Goal: Task Accomplishment & Management: Complete application form

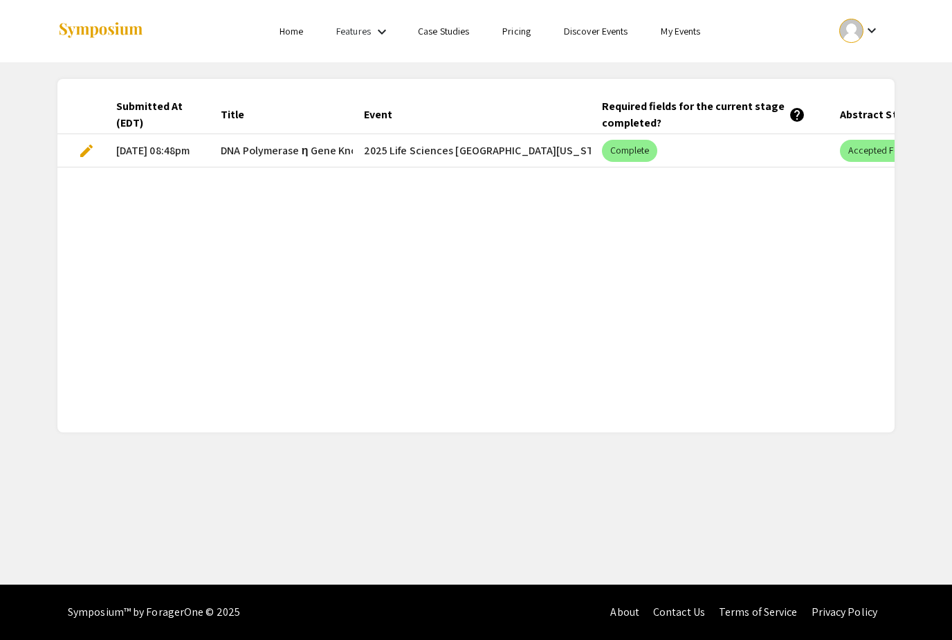
click at [87, 151] on span "edit" at bounding box center [86, 151] width 17 height 17
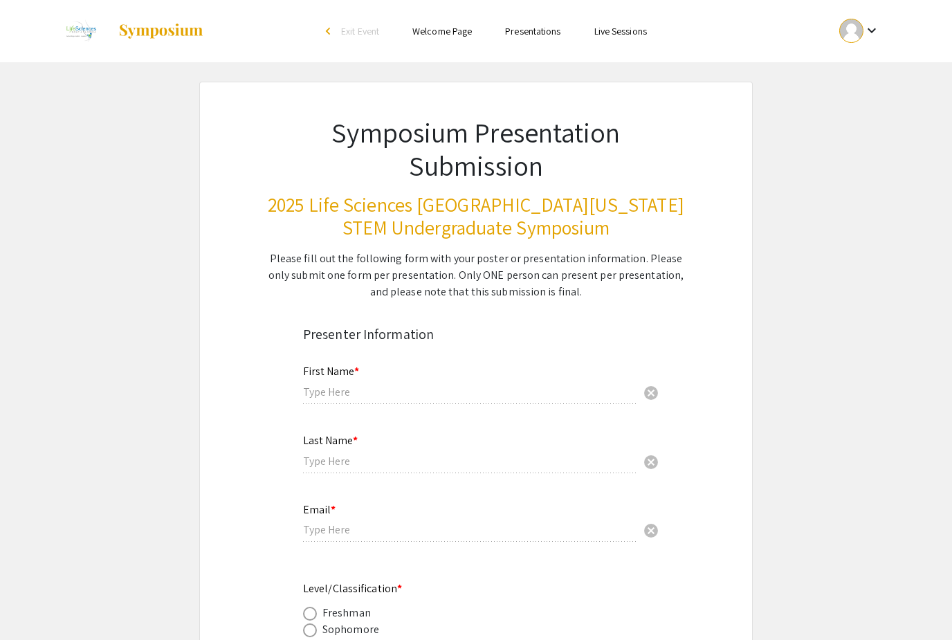
type input "Herene"
type input "Saint-Clair"
type input "[EMAIL_ADDRESS][DOMAIN_NAME]"
radio input "true"
type input "Biological Sciences/Department of Chemistry and Biochemistry"
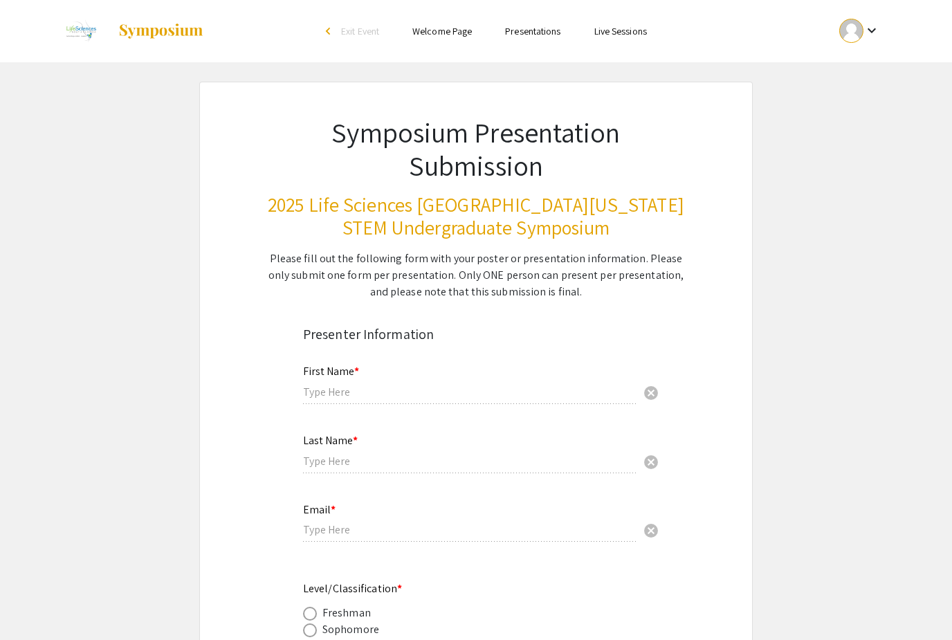
radio input "true"
type input "[PERSON_NAME], [PERSON_NAME]"
radio input "true"
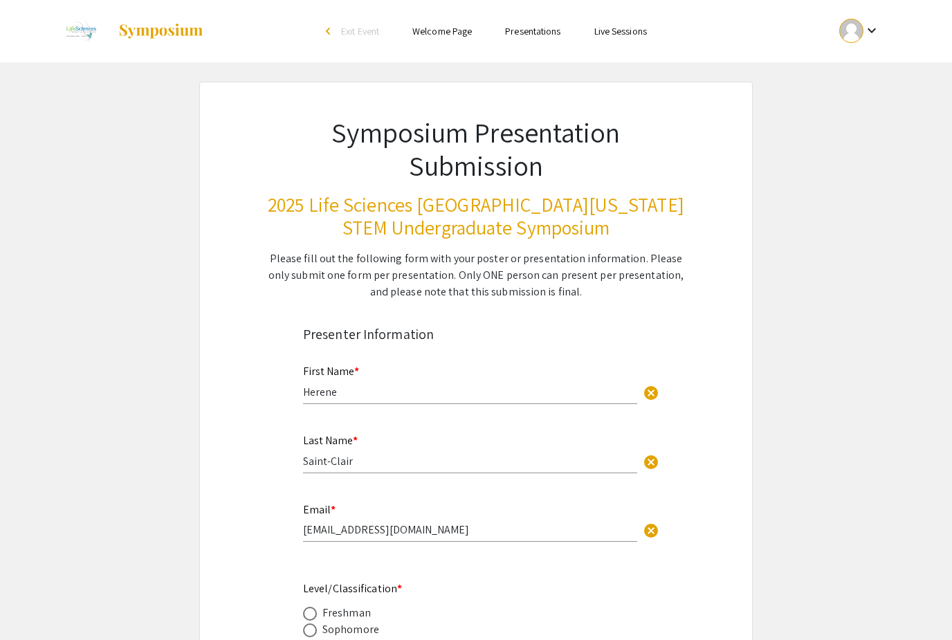
select select "custom"
type input "1"
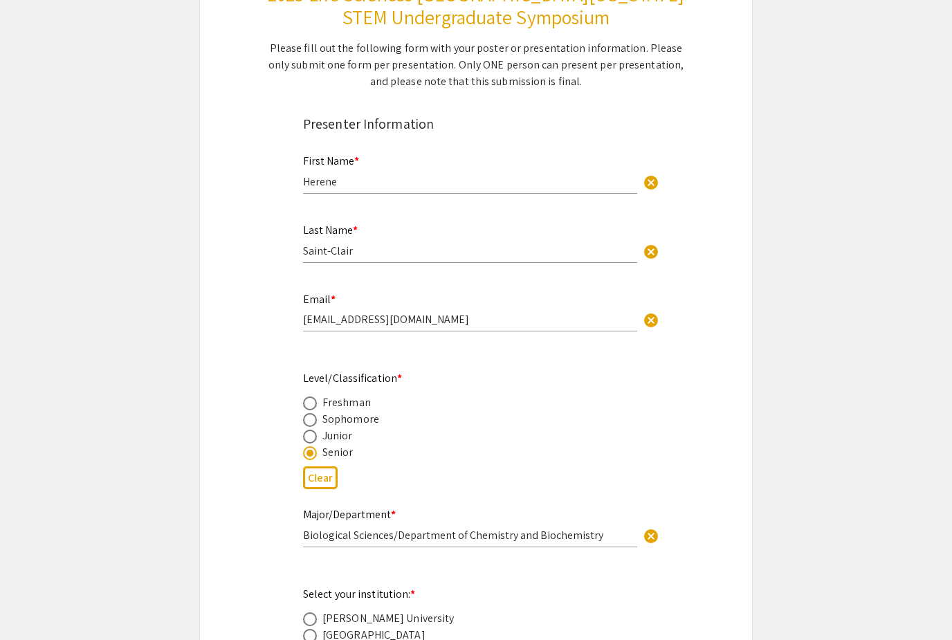
select select "auto"
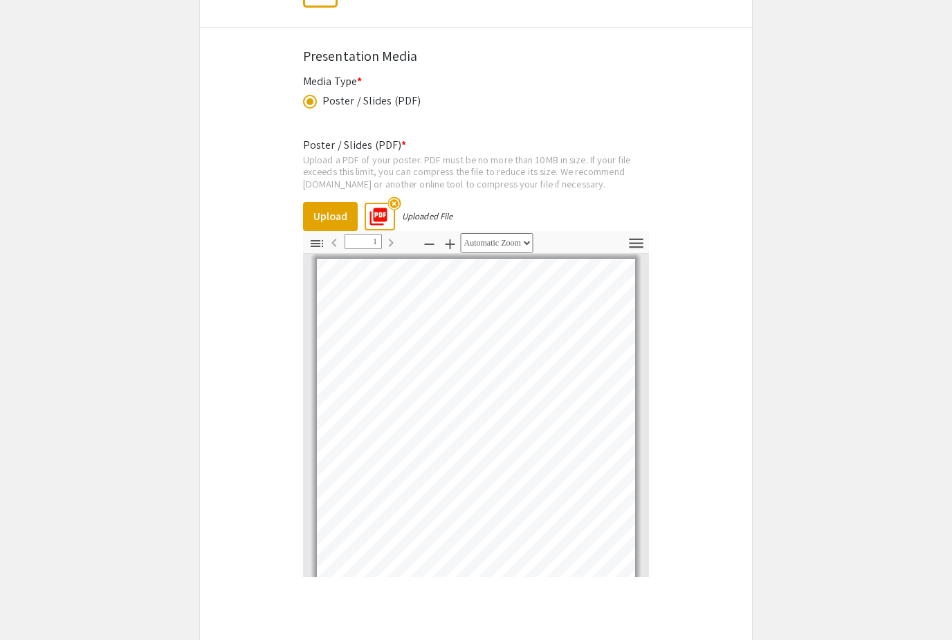
scroll to position [2477, 0]
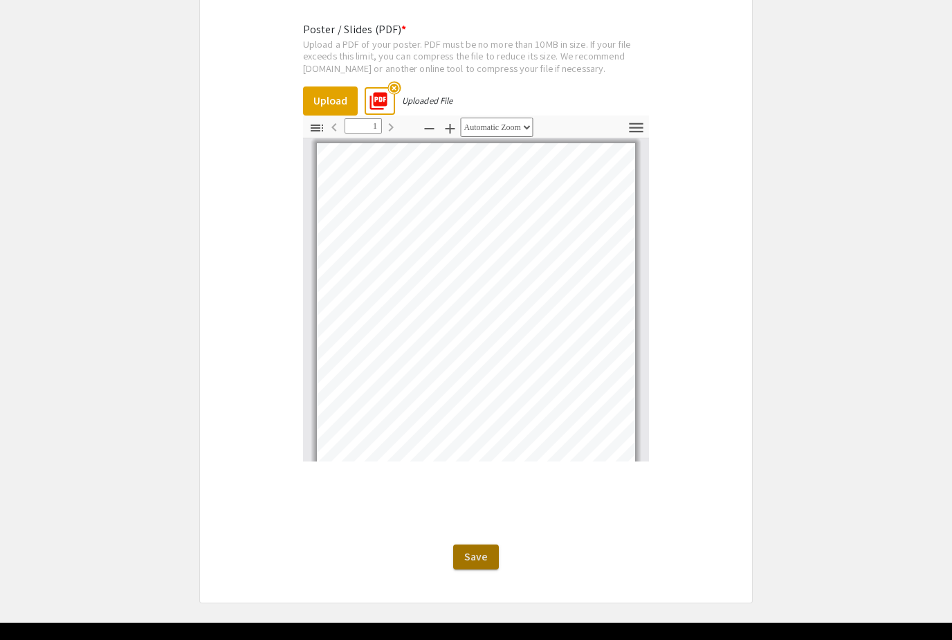
click at [471, 564] on span "Save" at bounding box center [476, 556] width 24 height 15
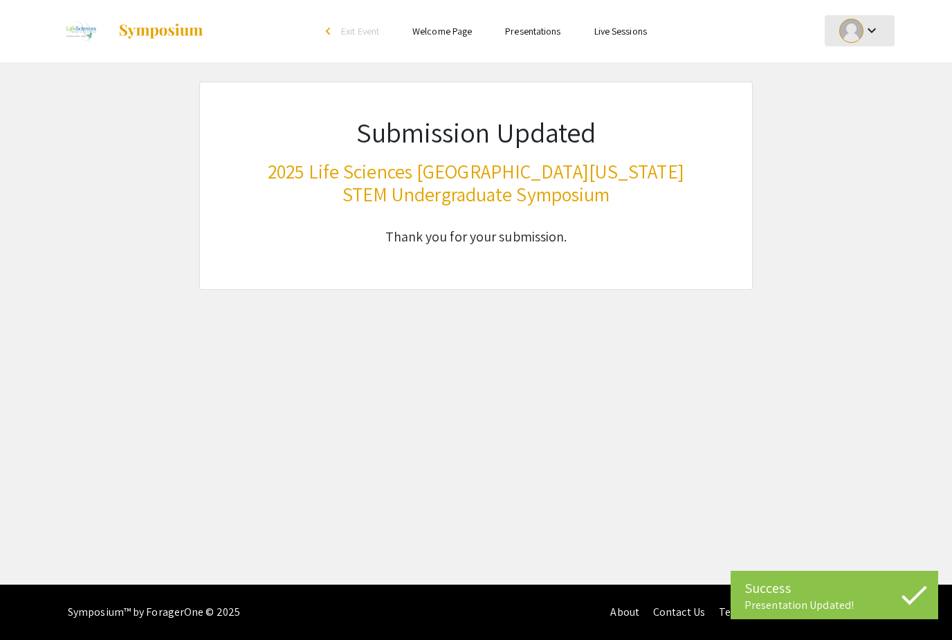
click at [864, 33] on mat-icon "keyboard_arrow_down" at bounding box center [872, 30] width 17 height 17
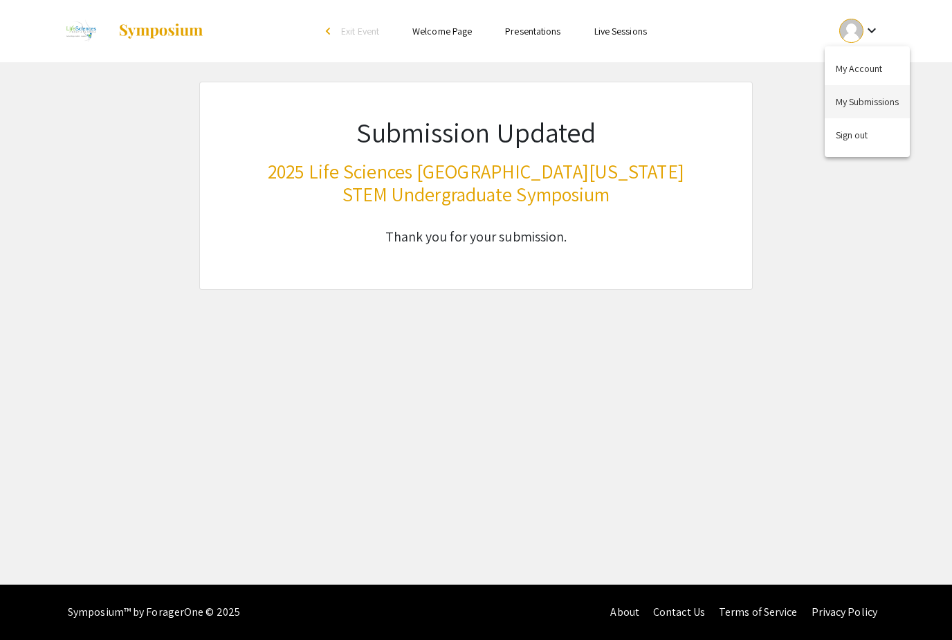
click at [856, 96] on button "My Submissions" at bounding box center [867, 101] width 85 height 33
